Goal: Task Accomplishment & Management: Use online tool/utility

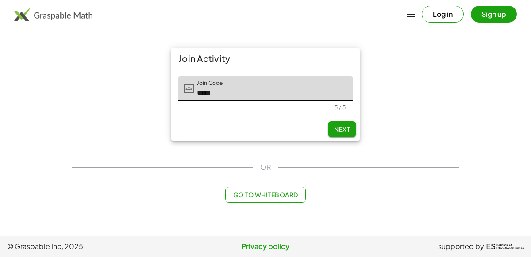
type input "*****"
click at [57, 11] on img at bounding box center [53, 14] width 78 height 14
